Goal: Transaction & Acquisition: Download file/media

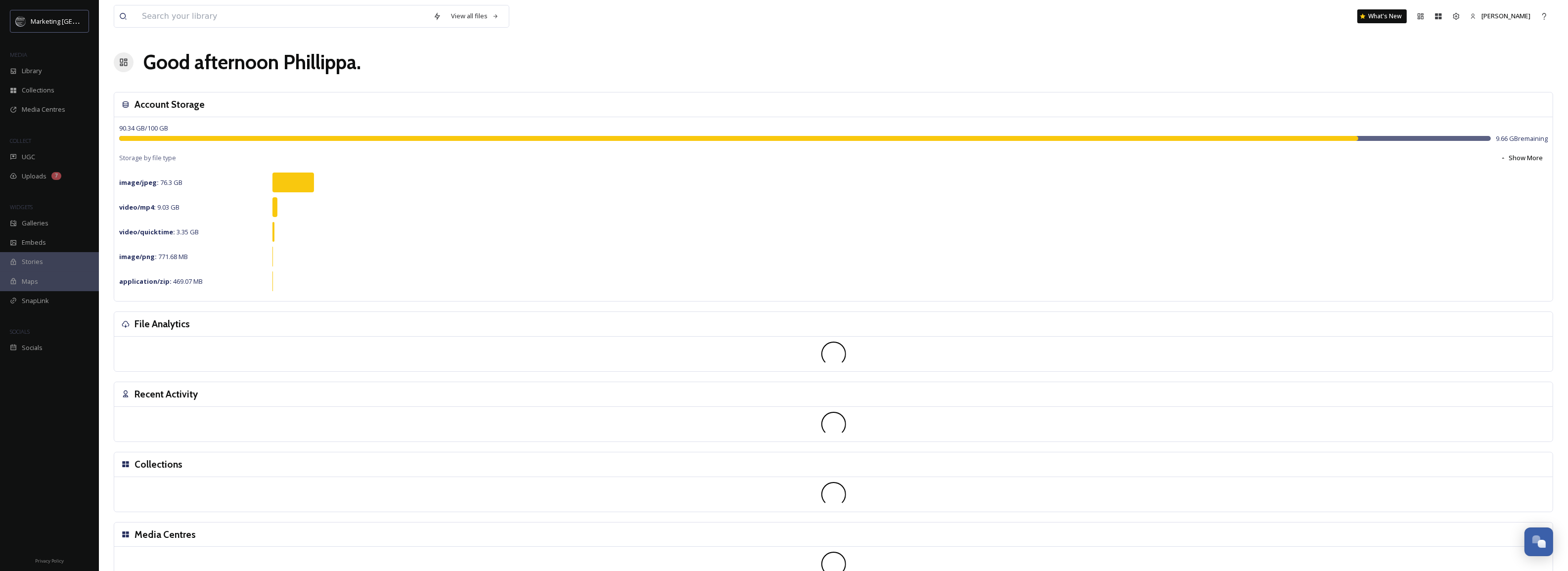
scroll to position [376, 0]
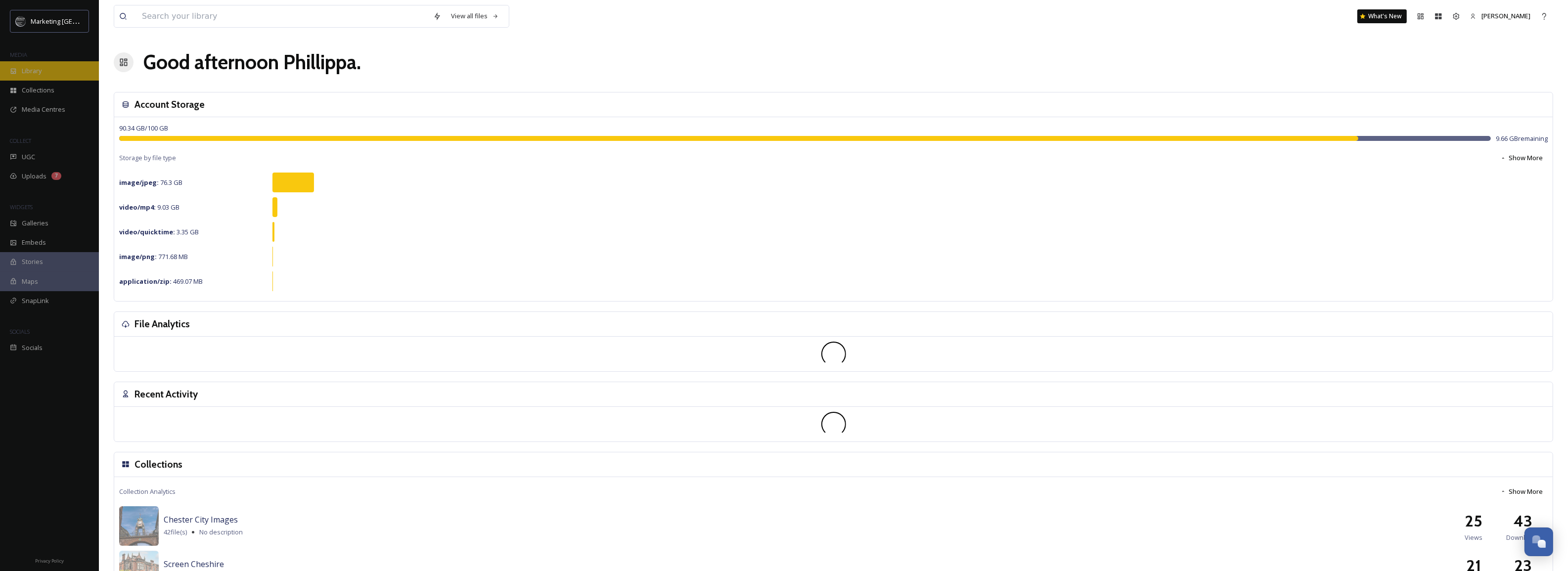
click at [31, 67] on span "Library" at bounding box center [32, 70] width 20 height 9
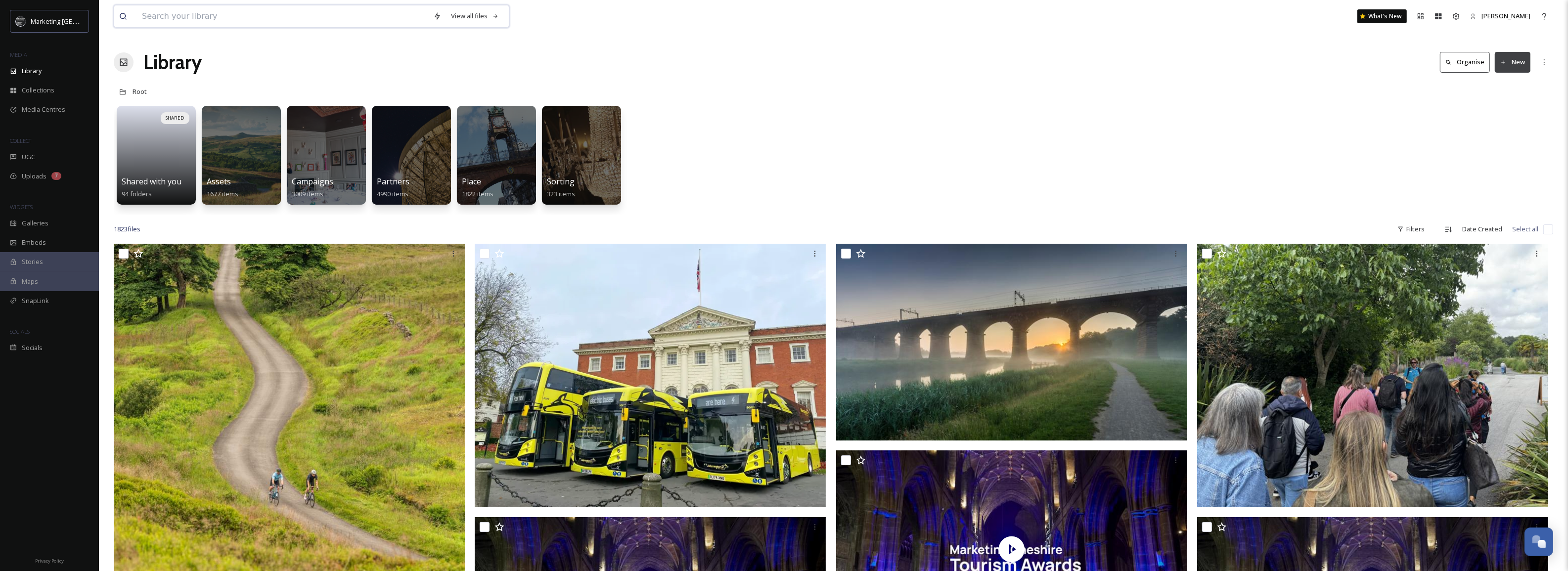
click at [378, 19] on input at bounding box center [283, 17] width 291 height 22
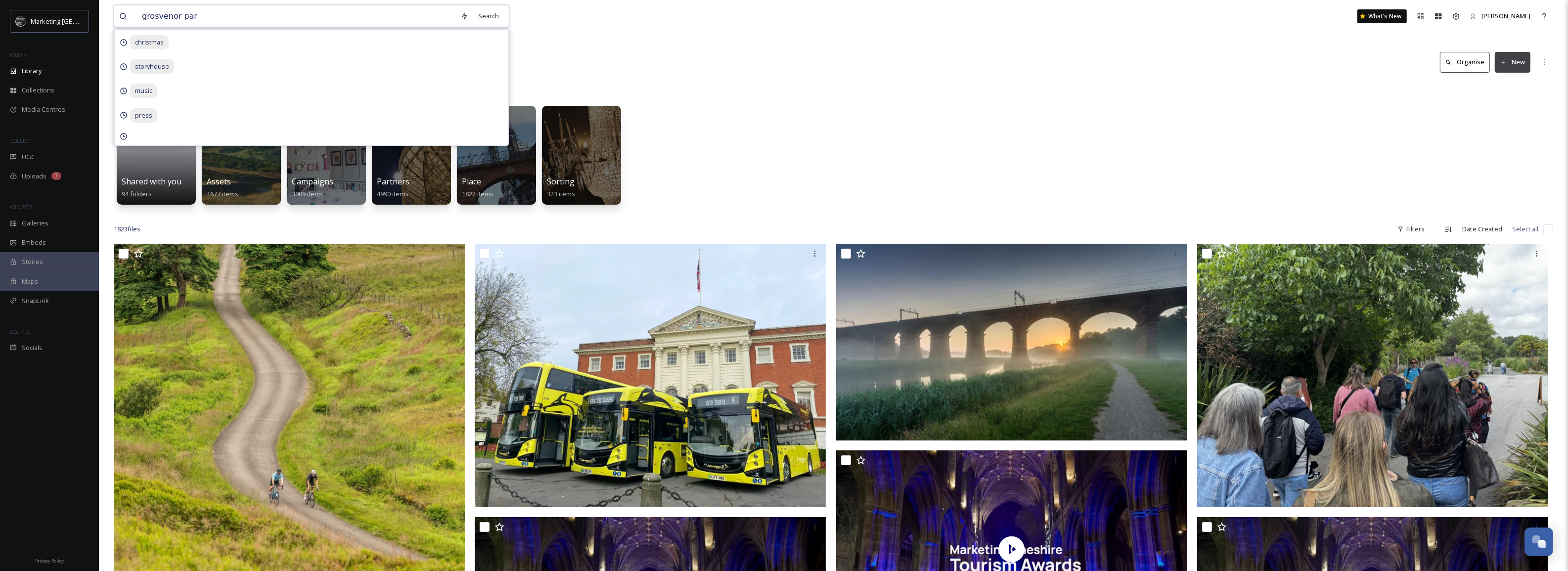
type input "[GEOGRAPHIC_DATA]"
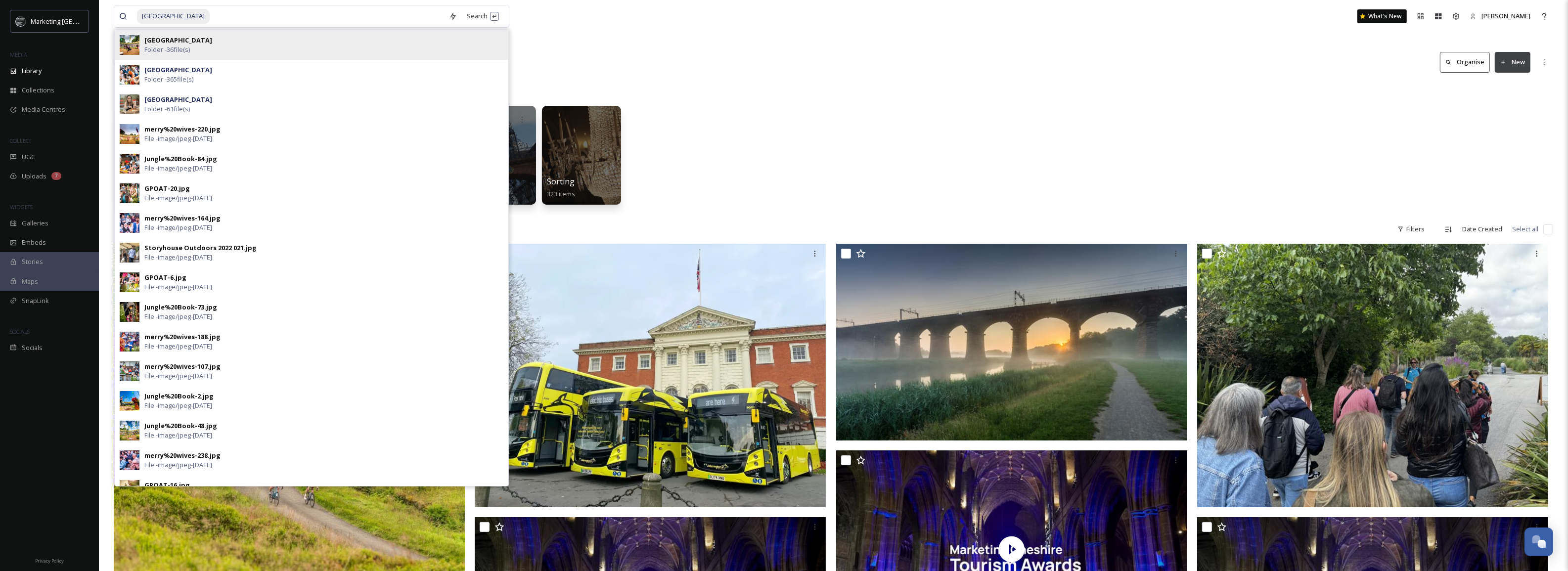
click at [352, 50] on div "[GEOGRAPHIC_DATA] Open Air Theatre Folder - 36 file(s)" at bounding box center [324, 45] width 359 height 19
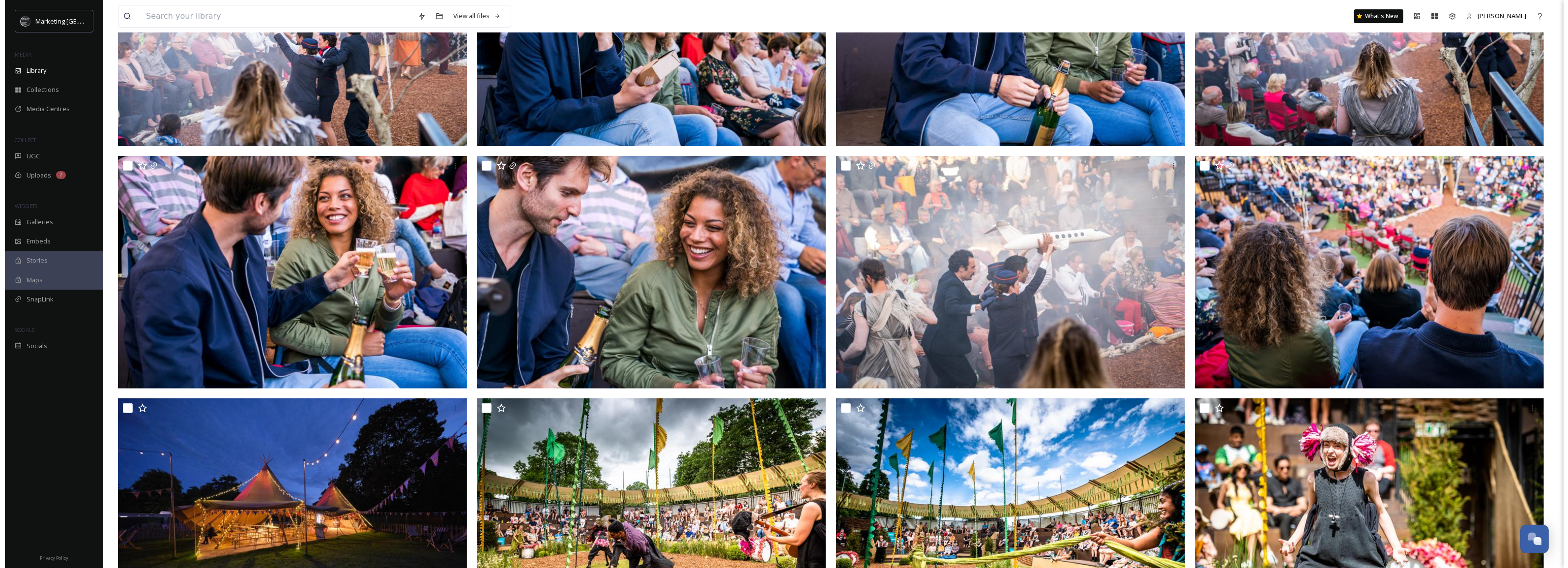
scroll to position [569, 0]
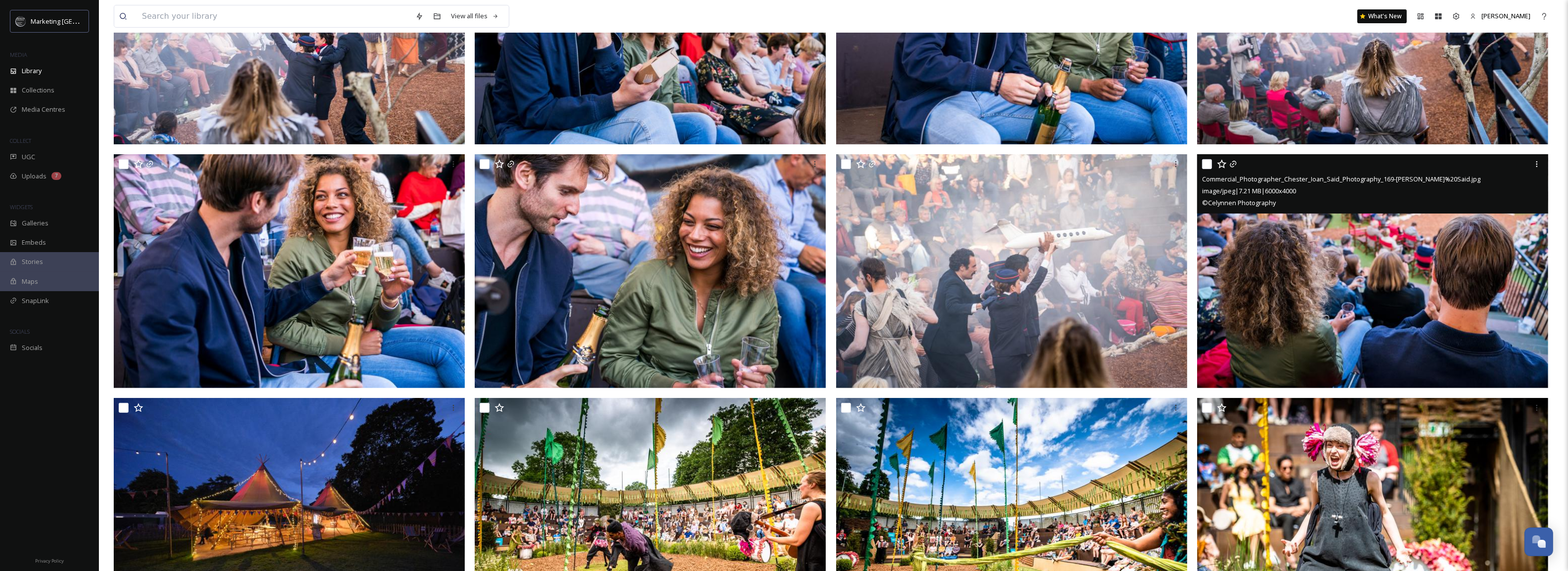
click at [1365, 269] on img at bounding box center [1372, 271] width 351 height 234
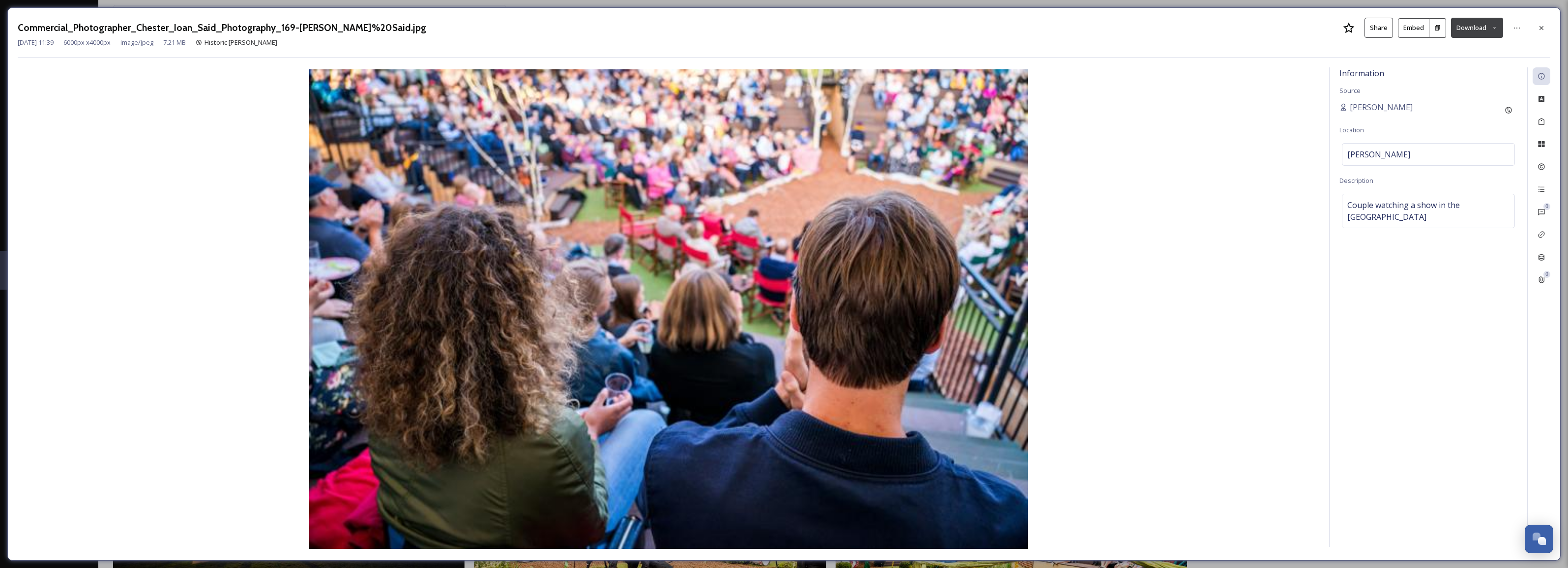
click at [1497, 32] on button "Download" at bounding box center [1477, 27] width 52 height 20
click at [1457, 68] on span "Download Large (2000 x 1333)" at bounding box center [1448, 69] width 86 height 9
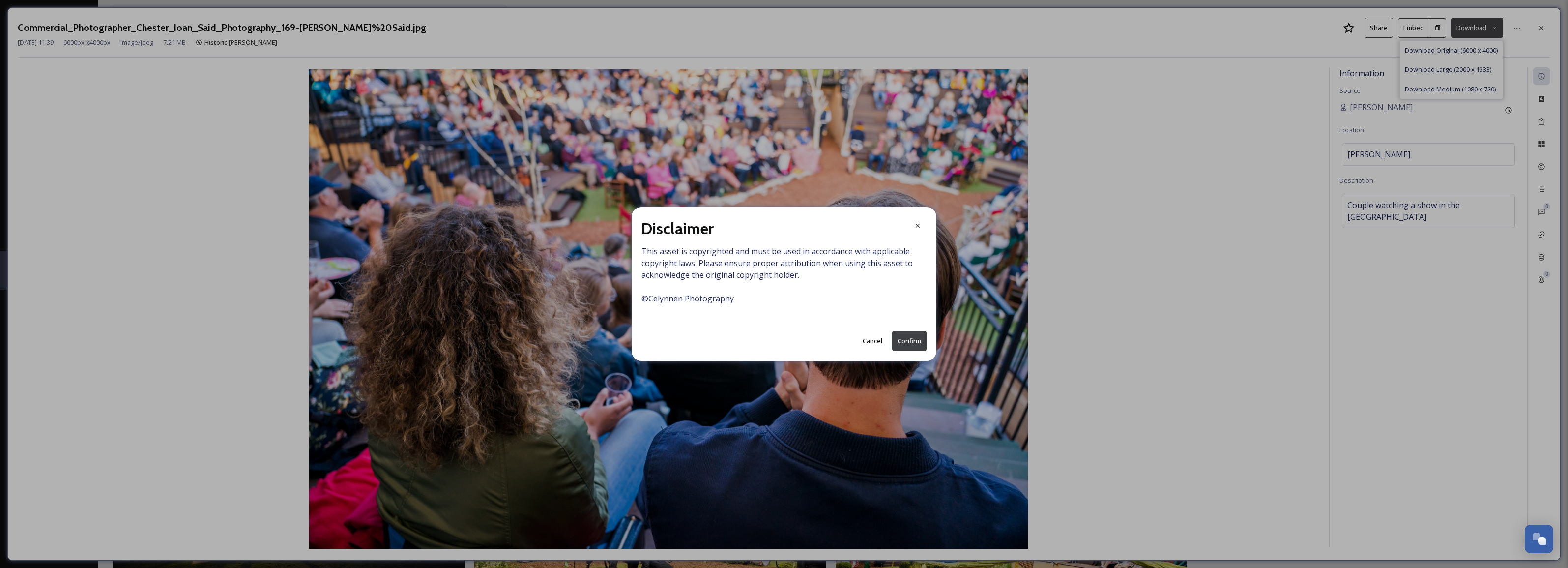
click at [906, 340] on button "Confirm" at bounding box center [909, 340] width 35 height 20
